Goal: Task Accomplishment & Management: Complete application form

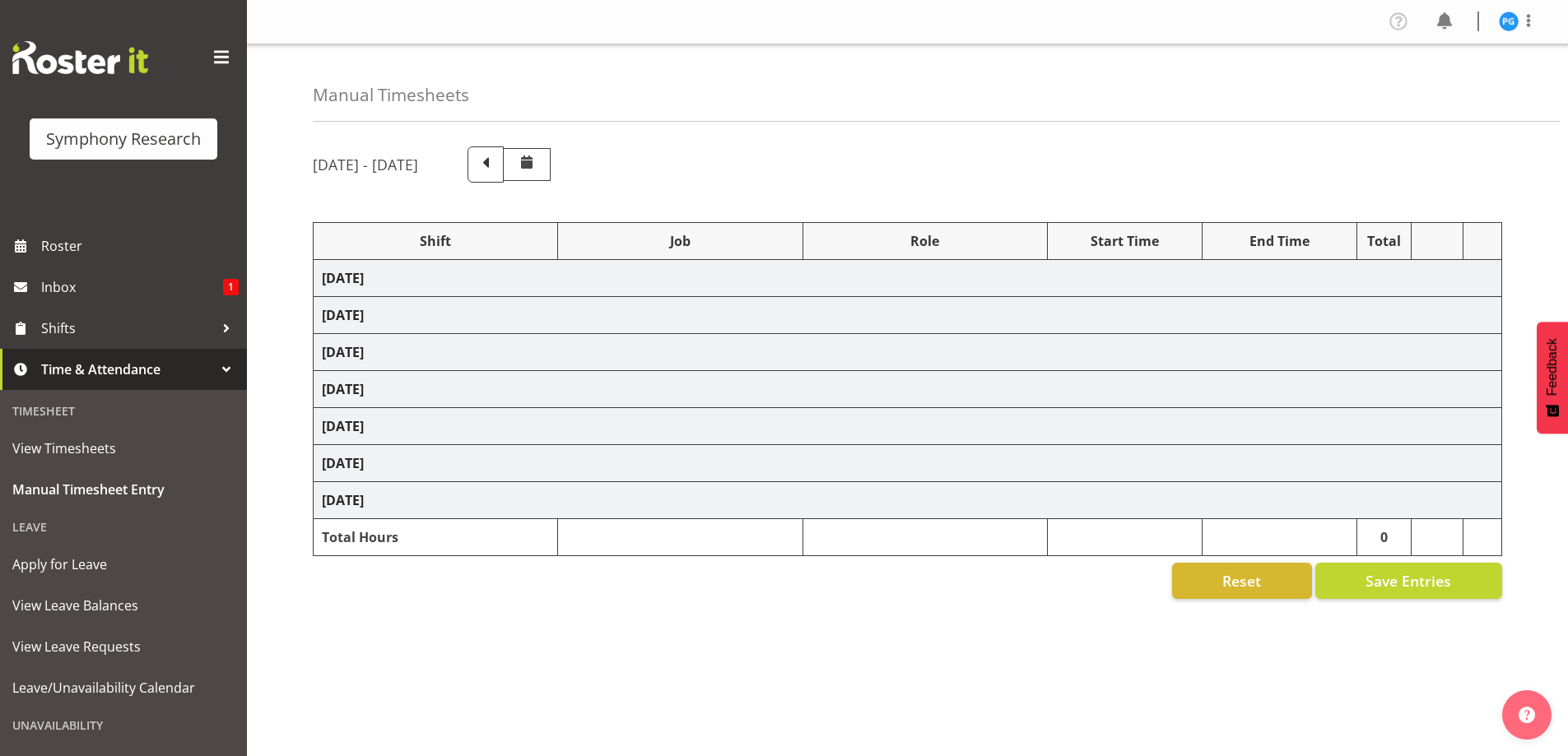
select select "26078"
select select "10587"
select select "47"
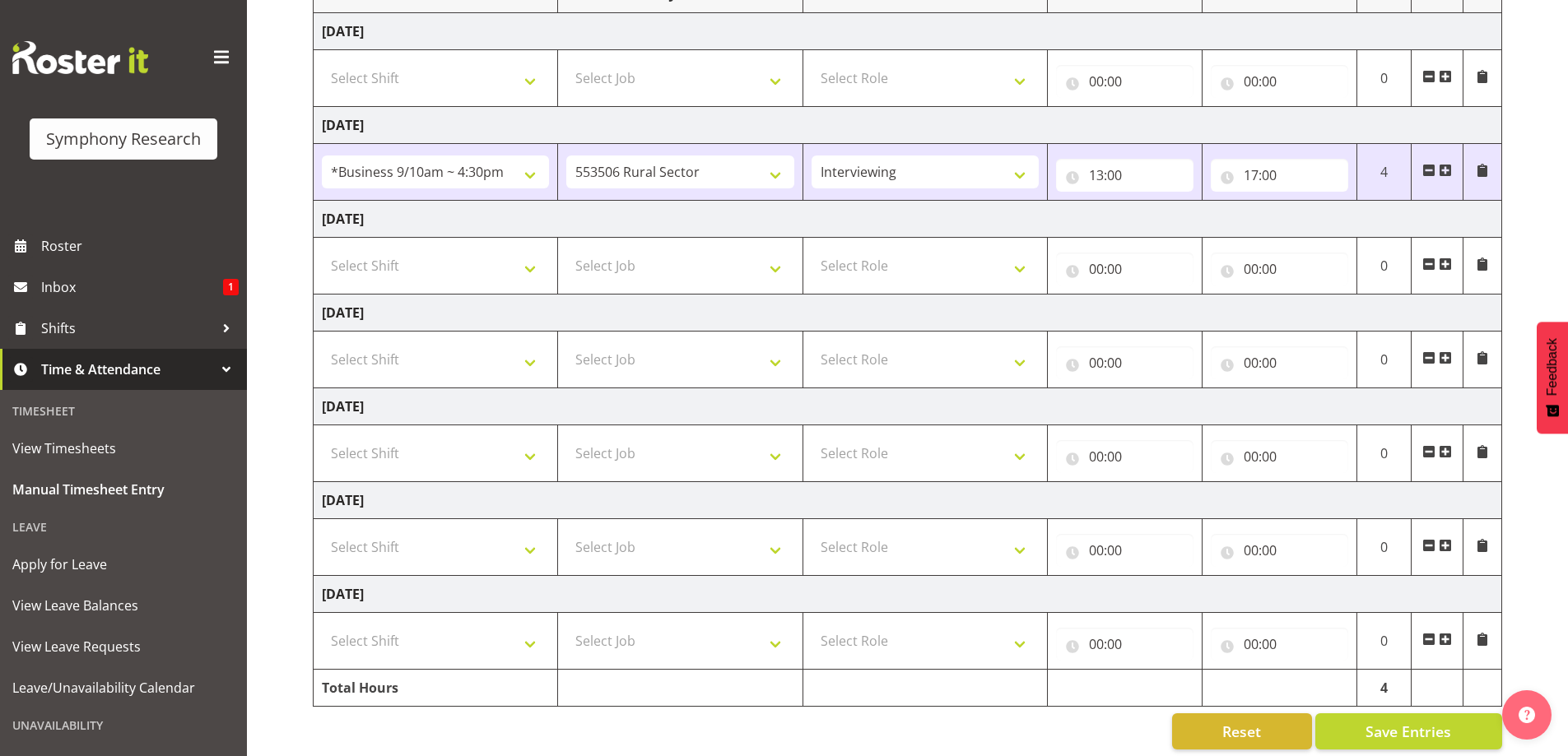
scroll to position [265, 0]
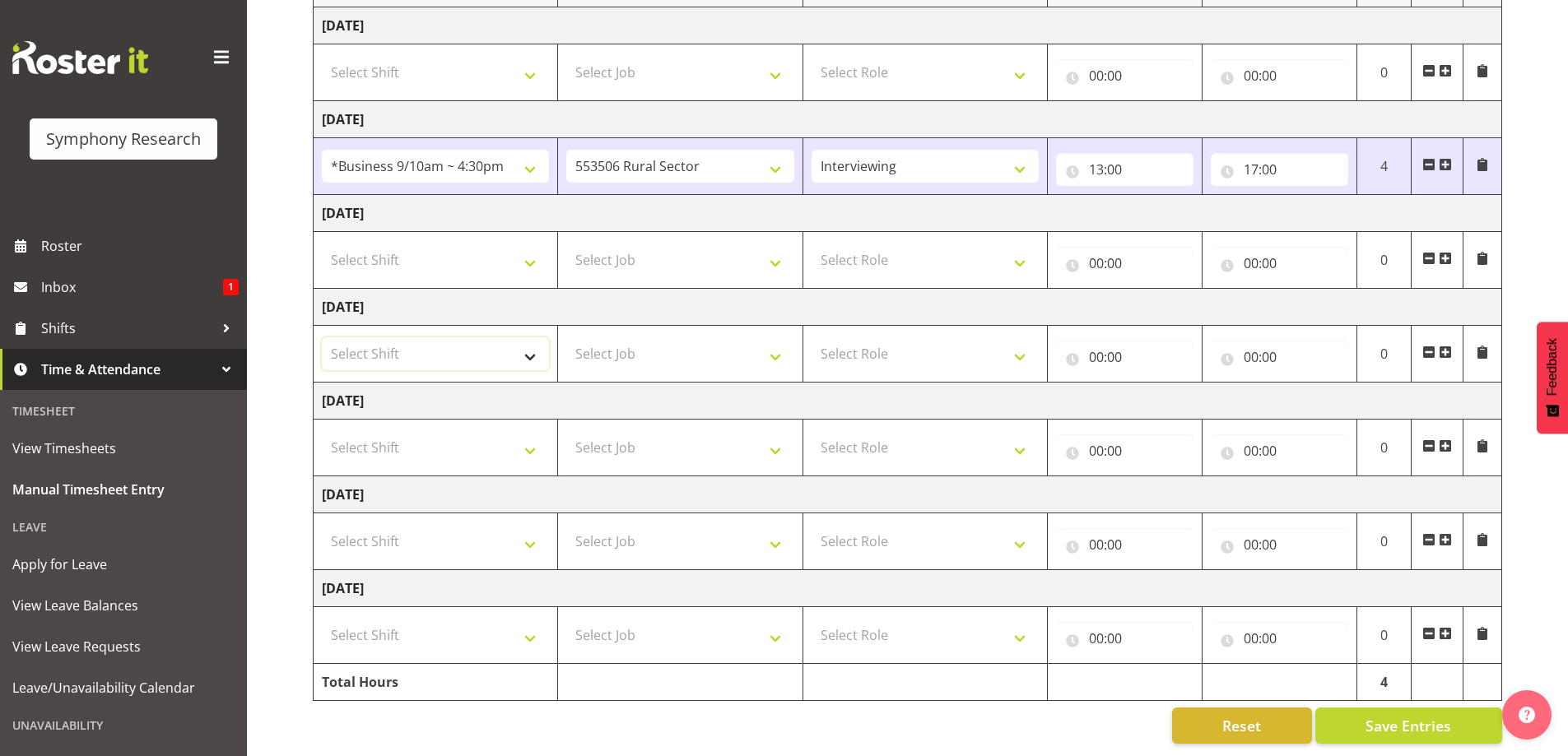
click at [528, 350] on select "Select Shift !!Weekend Residential (Roster IT Shift Label) *Business 9/10am ~ 4…" at bounding box center [435, 354] width 227 height 33
select select "81741"
click at [322, 338] on select "Select Shift !!Weekend Residential (Roster IT Shift Label) *Business 9/10am ~ 4…" at bounding box center [435, 354] width 227 height 33
click at [777, 343] on select "Select Job 550060 IF Admin 553492 World Poll Aus Wave 2 Main 2025 553493 World …" at bounding box center [680, 354] width 227 height 33
select select "10587"
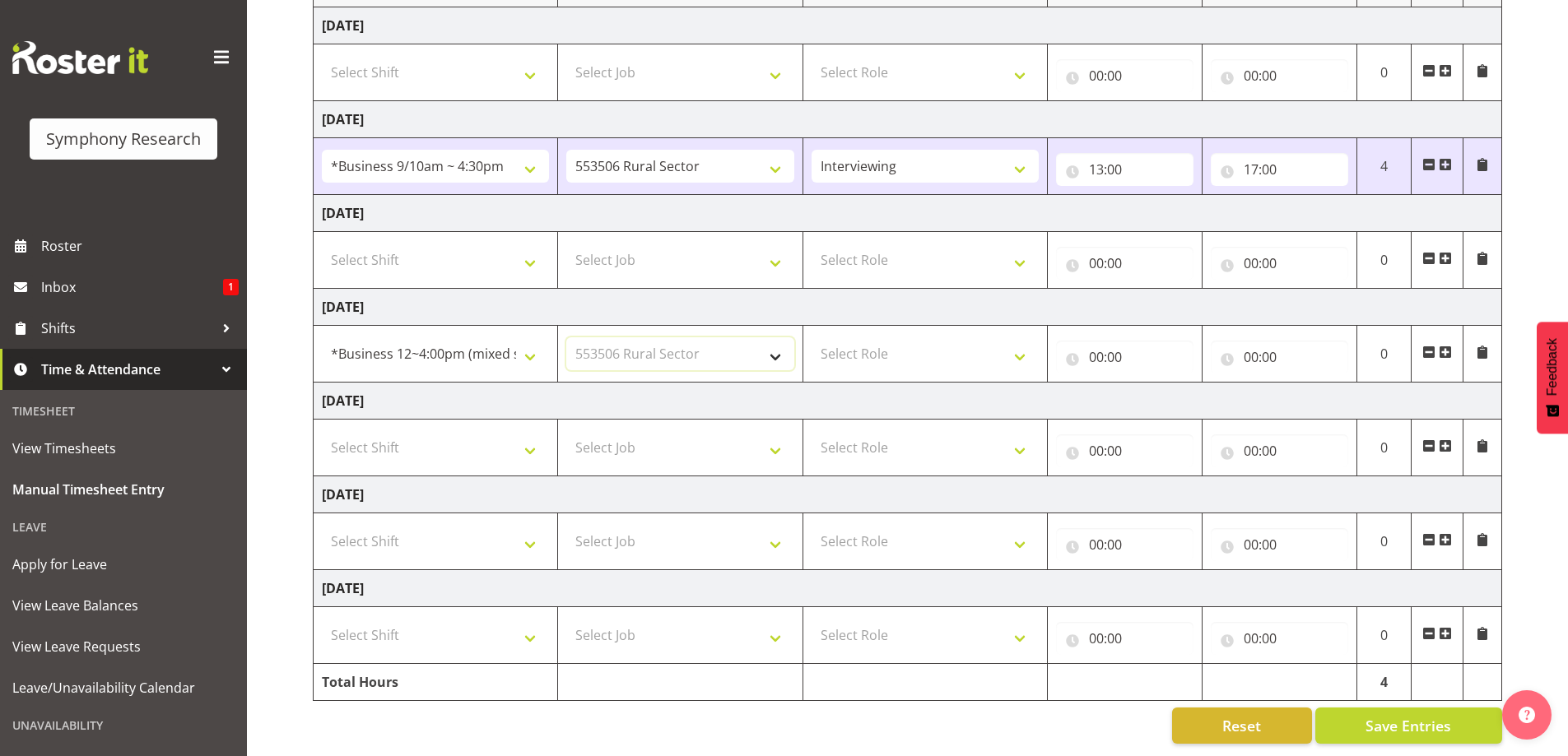
click at [566, 338] on select "Select Job 550060 IF Admin 553492 World Poll Aus Wave 2 Main 2025 553493 World …" at bounding box center [680, 354] width 227 height 33
click at [1025, 357] on select "Select Role Briefing Interviewing" at bounding box center [926, 354] width 227 height 33
select select "47"
click at [812, 338] on select "Select Role Briefing Interviewing" at bounding box center [926, 354] width 227 height 33
click at [1110, 343] on input "00:00" at bounding box center [1125, 357] width 138 height 33
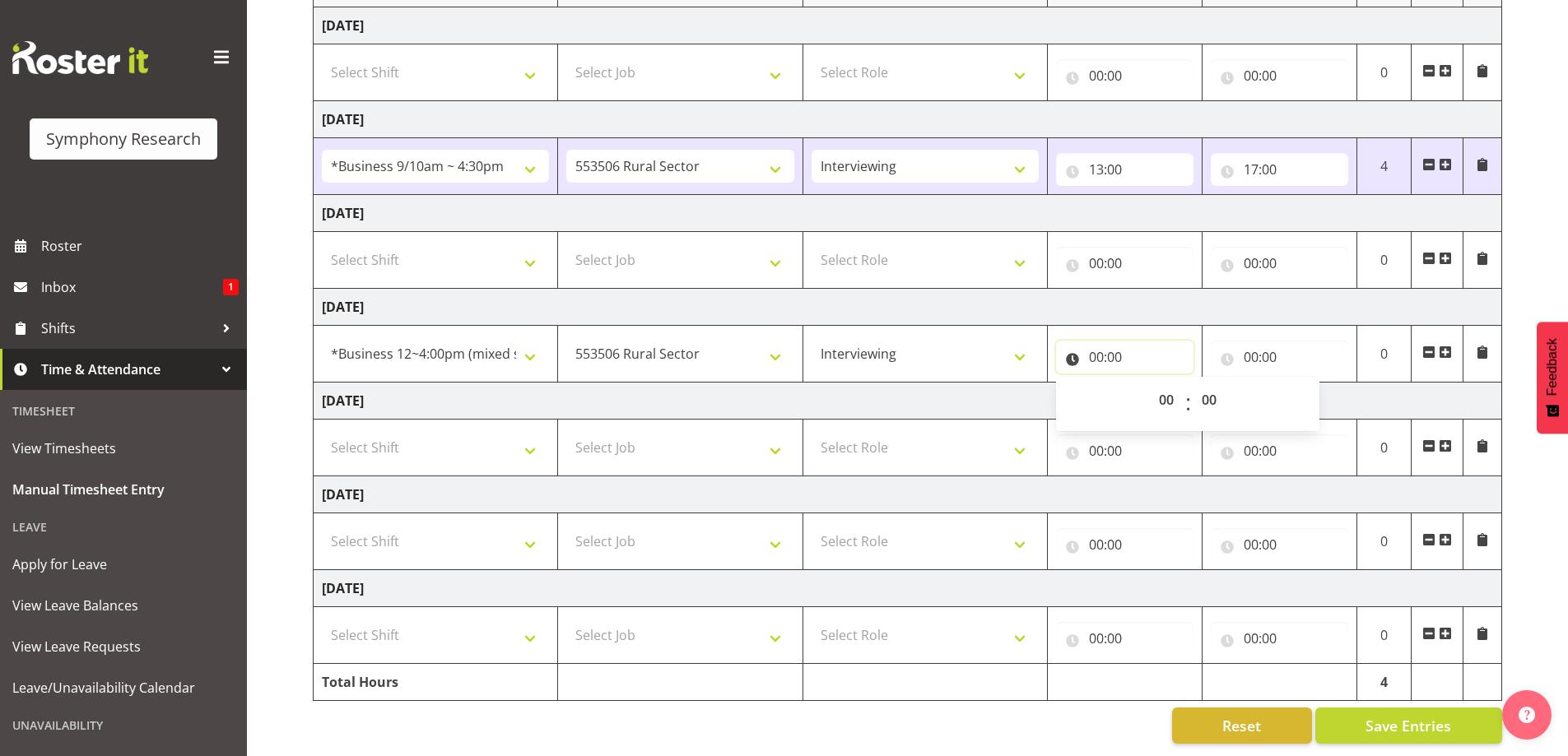
click at [1094, 342] on input "00:00" at bounding box center [1125, 357] width 138 height 33
click at [1159, 391] on select "00 01 02 03 04 05 06 07 08 09 10 11 12 13 14 15 16 17 18 19 20 21 22 23" at bounding box center [1168, 400] width 37 height 33
select select "12"
click at [1150, 384] on select "00 01 02 03 04 05 06 07 08 09 10 11 12 13 14 15 16 17 18 19 20 21 22 23" at bounding box center [1168, 400] width 37 height 33
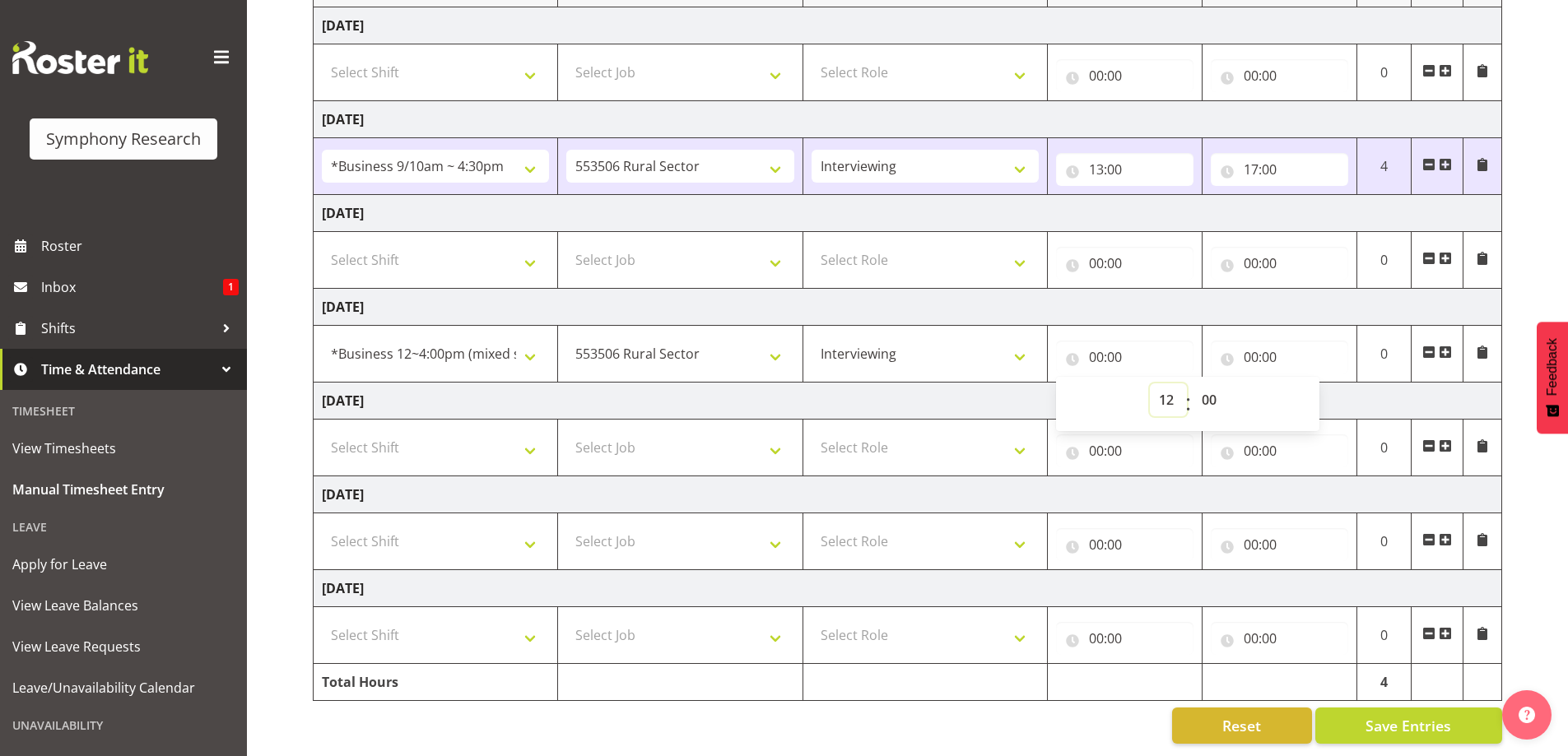
type input "12:00"
click at [1261, 350] on input "00:00" at bounding box center [1279, 357] width 138 height 33
click at [1315, 391] on select "00 01 02 03 04 05 06 07 08 09 10 11 12 13 14 15 16 17 18 19 20 21 22 23" at bounding box center [1324, 400] width 37 height 33
select select "16"
click at [1305, 384] on select "00 01 02 03 04 05 06 07 08 09 10 11 12 13 14 15 16 17 18 19 20 21 22 23" at bounding box center [1324, 400] width 37 height 33
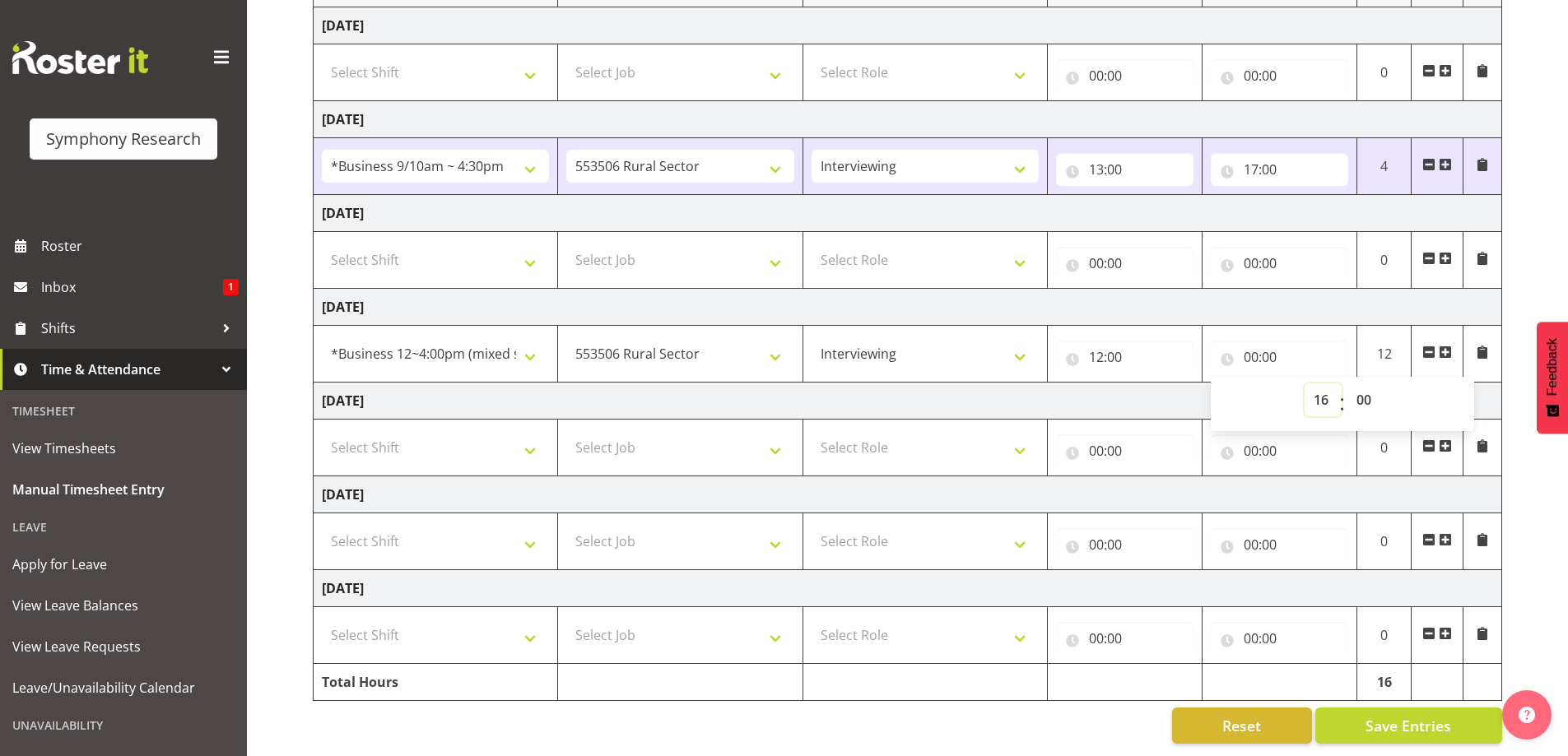
type input "16:00"
click at [1287, 289] on td "[DATE]" at bounding box center [908, 307] width 1189 height 37
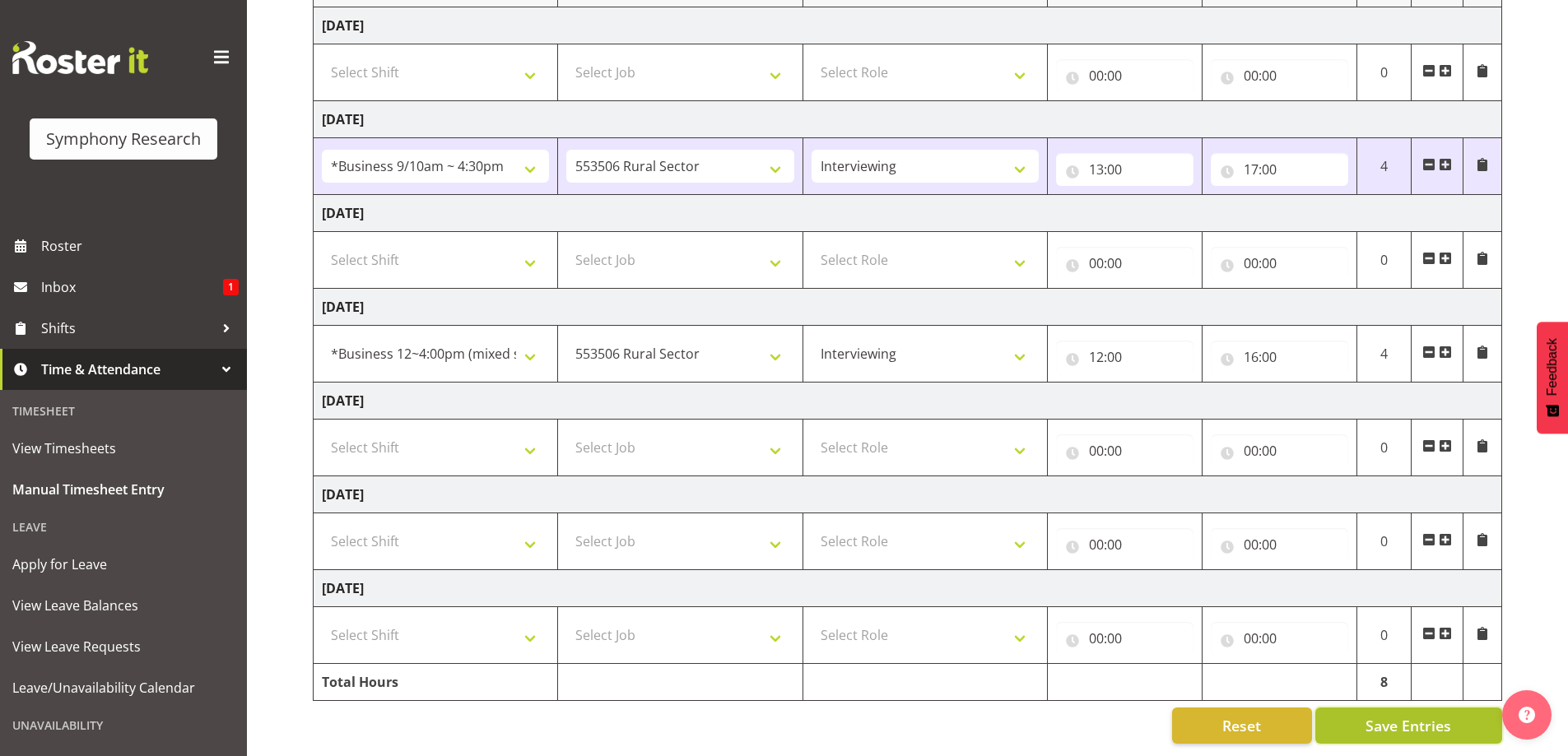
click at [1381, 715] on span "Save Entries" at bounding box center [1408, 726] width 85 height 21
